Goal: Complete application form: Complete application form

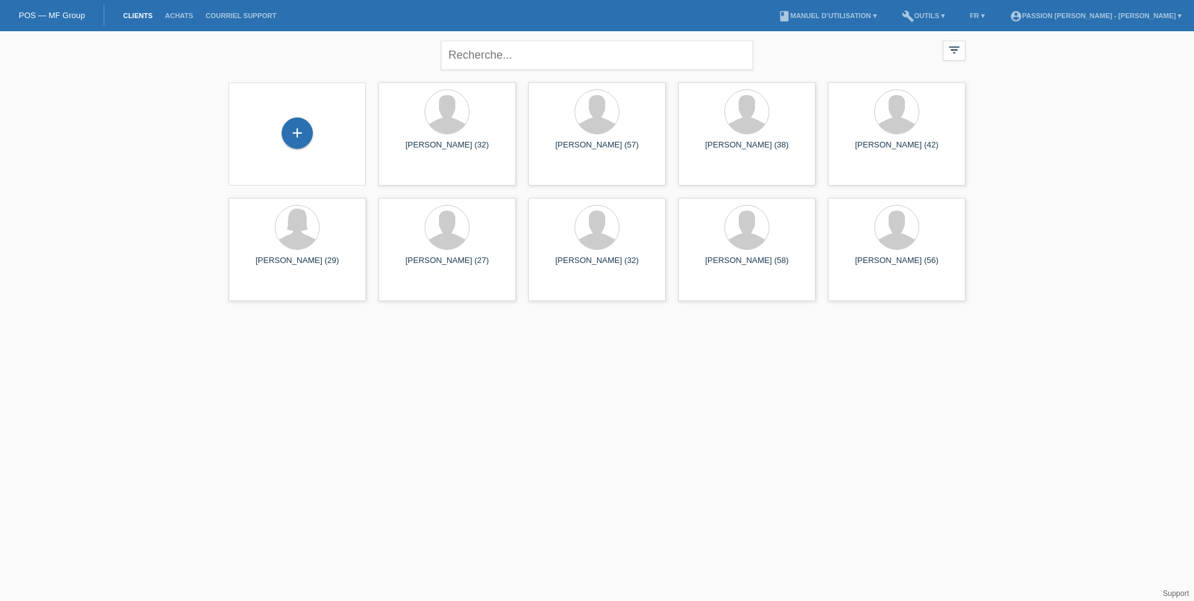
click at [322, 137] on div "+" at bounding box center [297, 133] width 117 height 33
click at [307, 137] on div "+" at bounding box center [297, 132] width 31 height 31
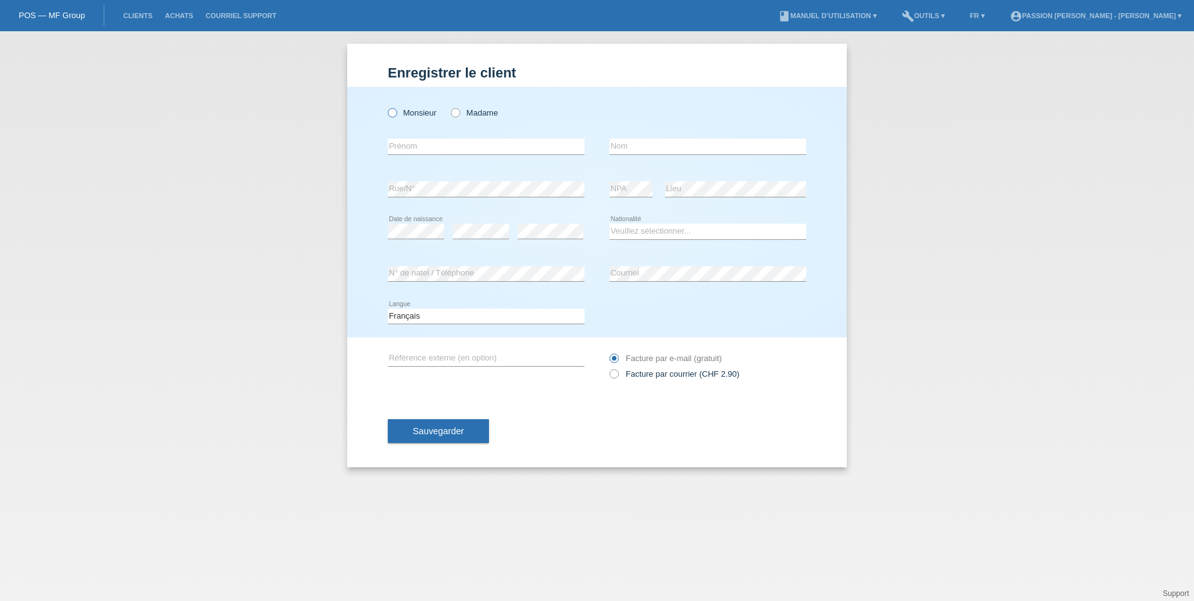
click at [414, 114] on label "Monsieur" at bounding box center [412, 112] width 49 height 9
click at [396, 114] on input "Monsieur" at bounding box center [392, 112] width 8 height 8
radio input "true"
click at [408, 144] on input "text" at bounding box center [486, 147] width 197 height 16
type input "[PERSON_NAME]"
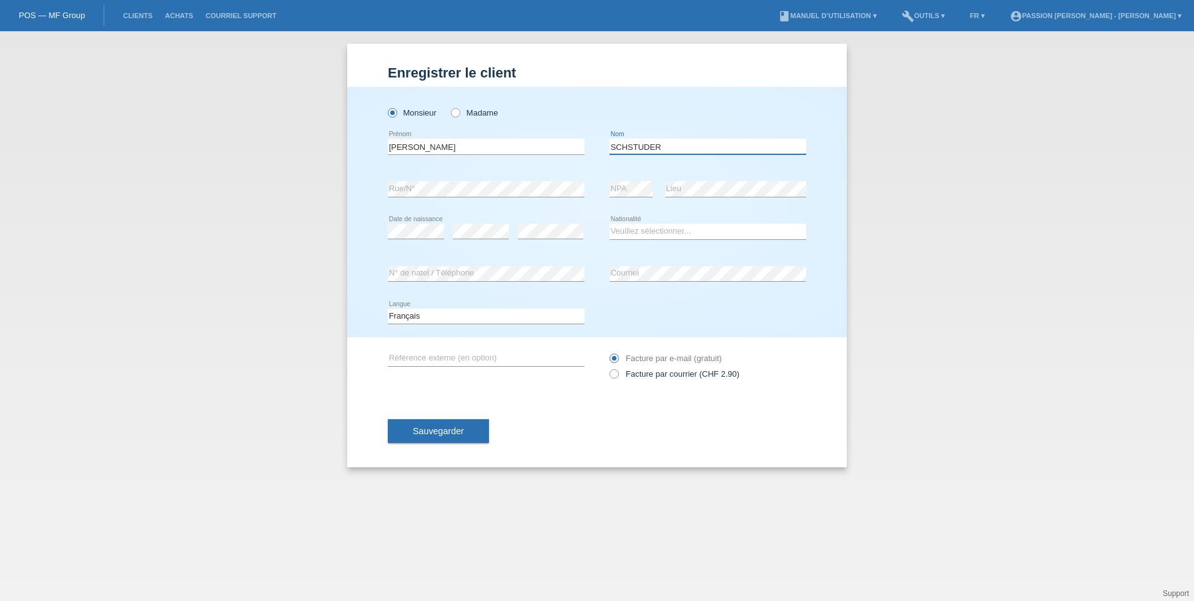
type input "SCHSTUDER"
click at [656, 230] on select "Veuillez sélectionner... Suisse Allemagne Autriche Liechtenstein ------------ A…" at bounding box center [707, 231] width 197 height 15
select select "CH"
click at [609, 224] on select "Veuillez sélectionner... Suisse Allemagne Autriche Liechtenstein ------------ A…" at bounding box center [707, 231] width 197 height 15
click at [418, 432] on span "Sauvegarder" at bounding box center [438, 431] width 51 height 10
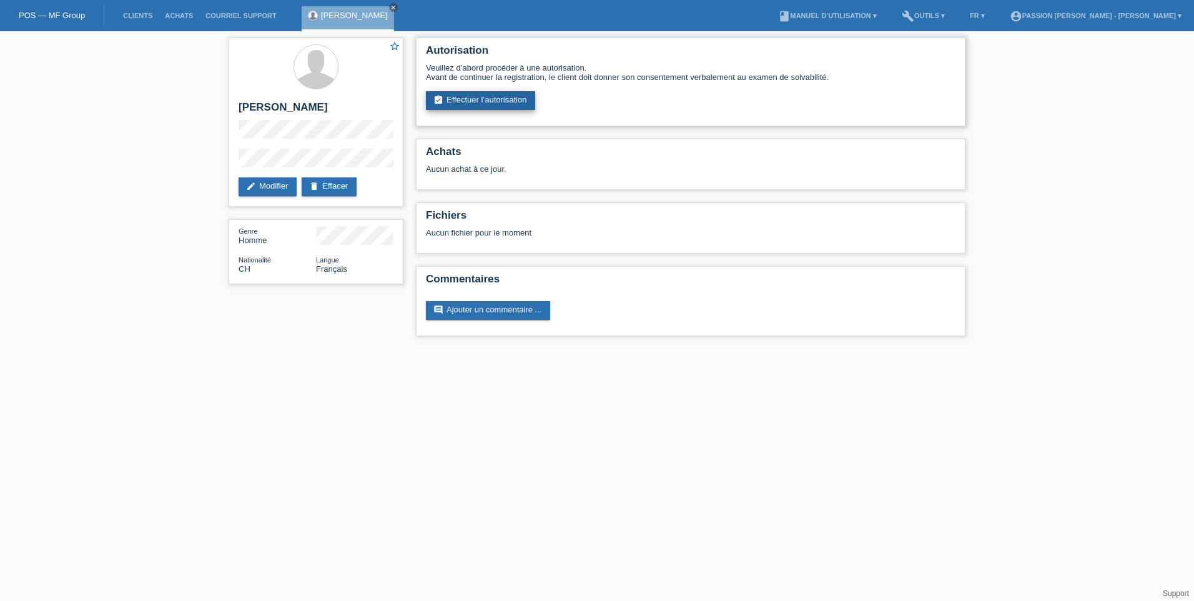
click at [445, 100] on link "assignment_turned_in Effectuer l’autorisation" at bounding box center [480, 100] width 109 height 19
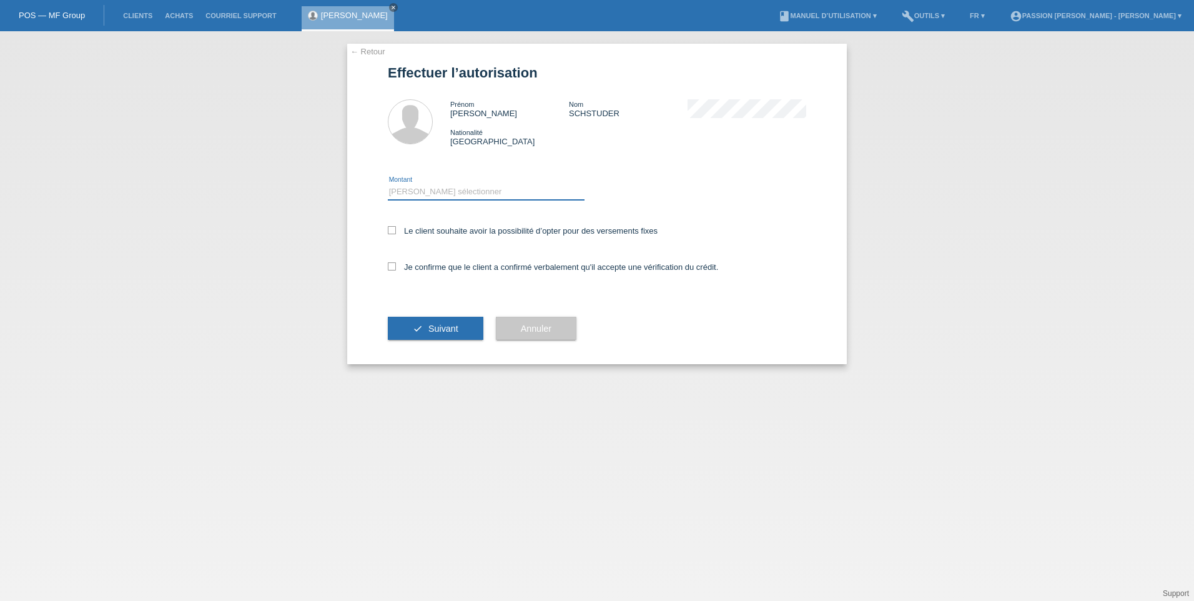
click at [486, 197] on select "Veuillez sélectionner CHF 1.00 - CHF 499.00 CHF 500.00 - CHF 1'999.00 CHF 2'000…" at bounding box center [486, 191] width 197 height 15
select select "3"
click at [388, 184] on select "Veuillez sélectionner CHF 1.00 - CHF 499.00 CHF 500.00 - CHF 1'999.00 CHF 2'000…" at bounding box center [486, 191] width 197 height 15
click at [396, 262] on label "Je confirme que le client a confirmé verbalement qu'il accepte une vérification…" at bounding box center [553, 266] width 330 height 9
click at [396, 262] on input "Je confirme que le client a confirmé verbalement qu'il accepte une vérification…" at bounding box center [392, 266] width 8 height 8
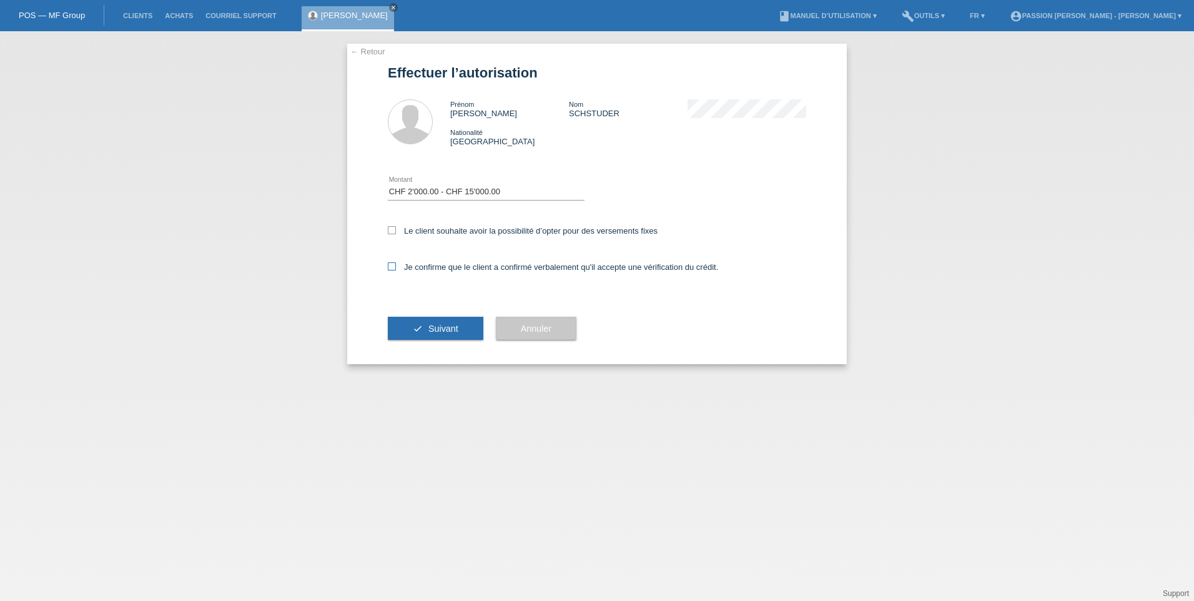
checkbox input "true"
click at [420, 317] on button "check Suivant" at bounding box center [436, 329] width 96 height 24
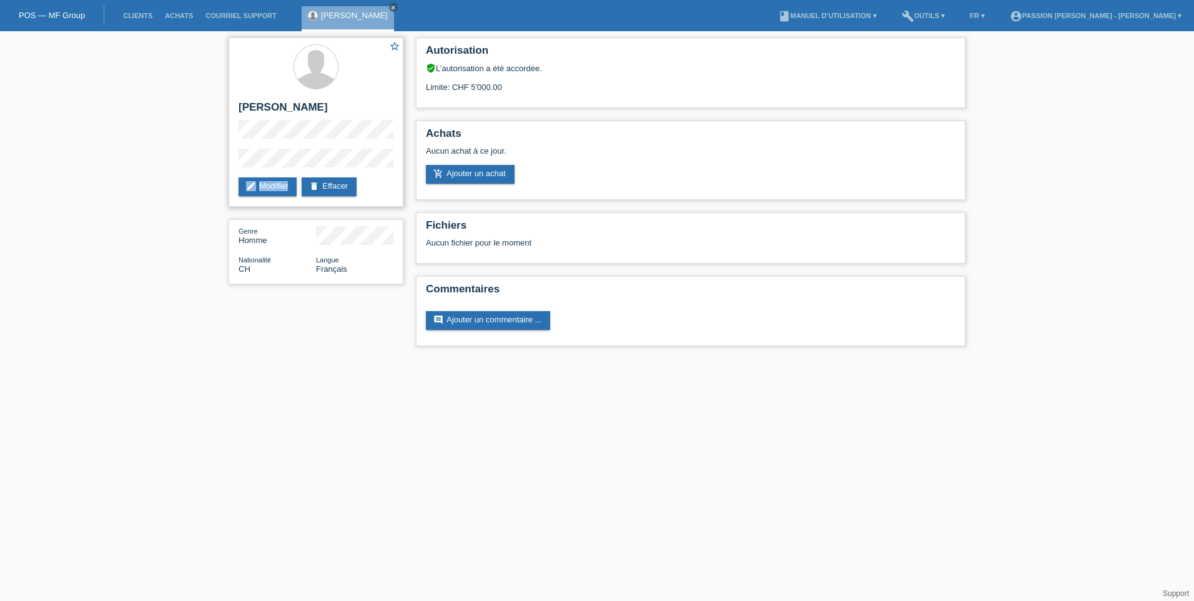
drag, startPoint x: 238, startPoint y: 163, endPoint x: 342, endPoint y: 170, distance: 104.5
click at [342, 170] on div "star_border [PERSON_NAME] edit Modifier delete Effacer" at bounding box center [316, 121] width 175 height 169
